Goal: Task Accomplishment & Management: Manage account settings

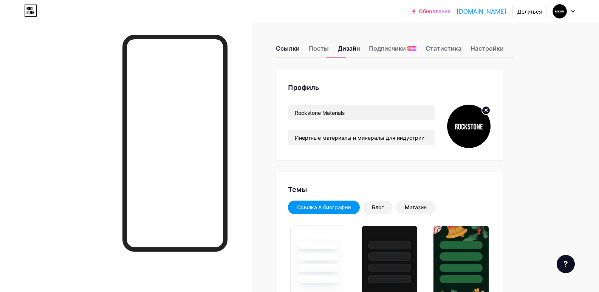
click at [290, 50] on font "Ссылки" at bounding box center [288, 49] width 24 height 8
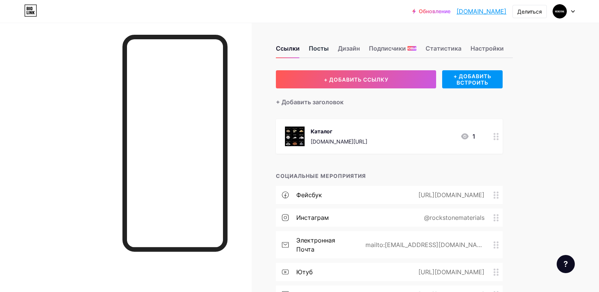
click at [318, 50] on font "Посты" at bounding box center [319, 49] width 20 height 8
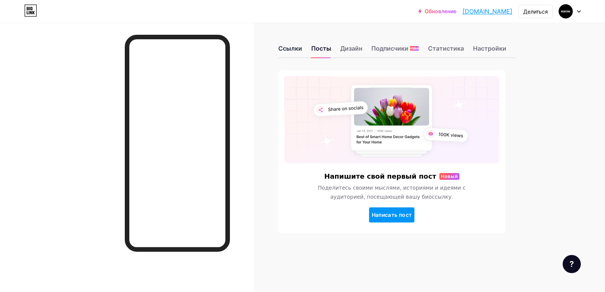
click at [293, 49] on font "Ссылки" at bounding box center [290, 49] width 24 height 8
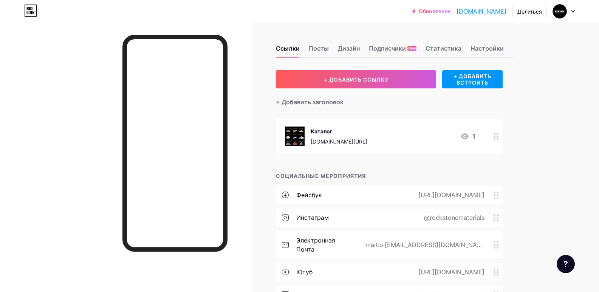
click at [574, 14] on div at bounding box center [564, 12] width 22 height 14
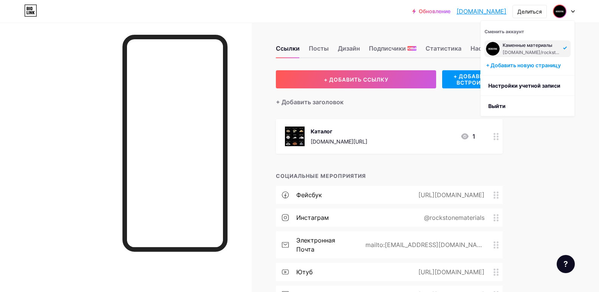
click at [583, 68] on div "Обновление rockstonemateri... [DOMAIN_NAME] Делиться Сменить аккаунт Каменные м…" at bounding box center [299, 227] width 599 height 455
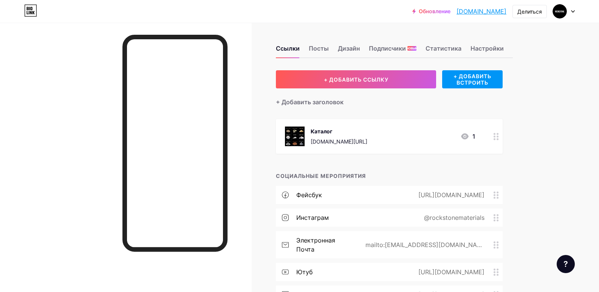
click at [572, 13] on div at bounding box center [564, 12] width 22 height 14
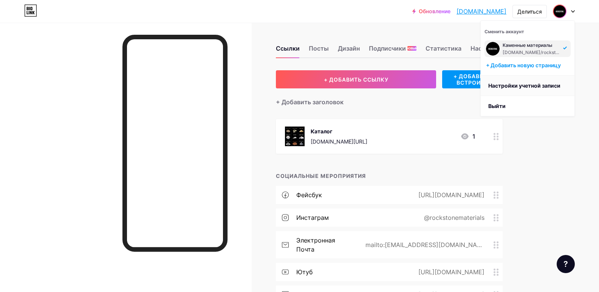
click at [533, 90] on link "Настройки учетной записи" at bounding box center [528, 86] width 94 height 20
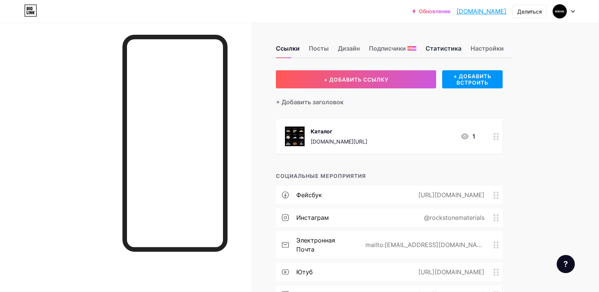
click at [439, 49] on font "Статистика" at bounding box center [444, 49] width 36 height 8
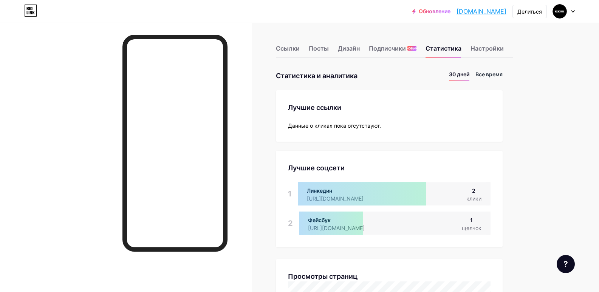
click at [491, 73] on font "Все время" at bounding box center [489, 74] width 27 height 6
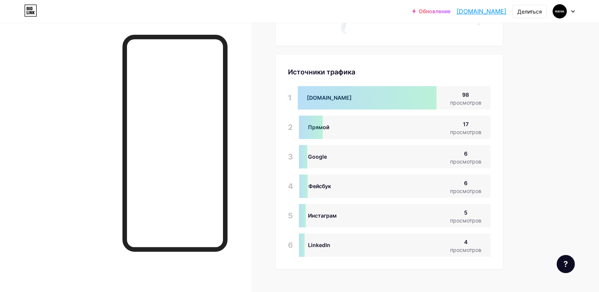
scroll to position [518, 0]
